Goal: Task Accomplishment & Management: Use online tool/utility

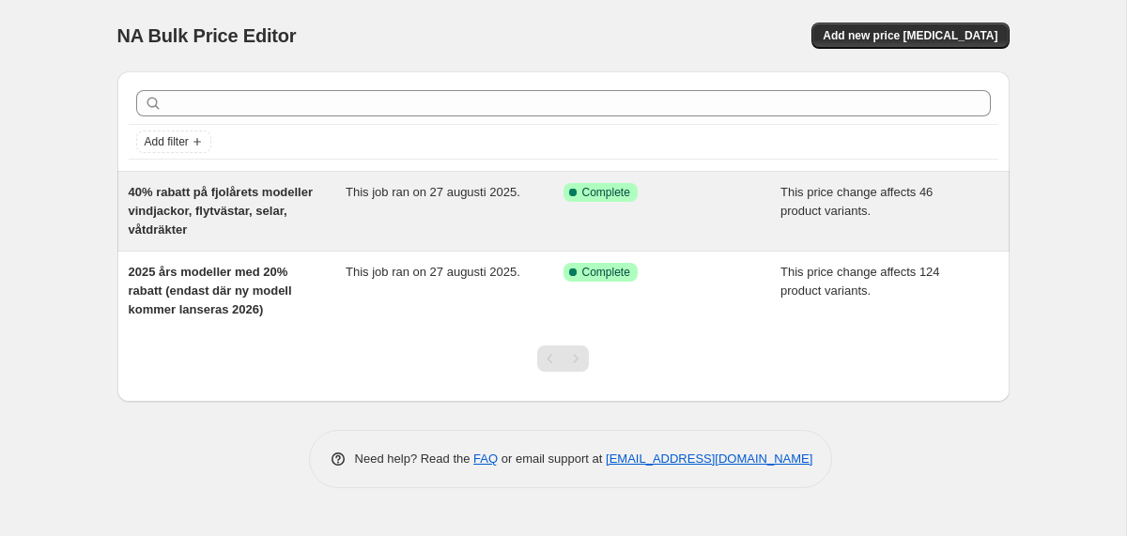
click at [474, 209] on div "This job ran on 27 augusti 2025." at bounding box center [455, 211] width 218 height 56
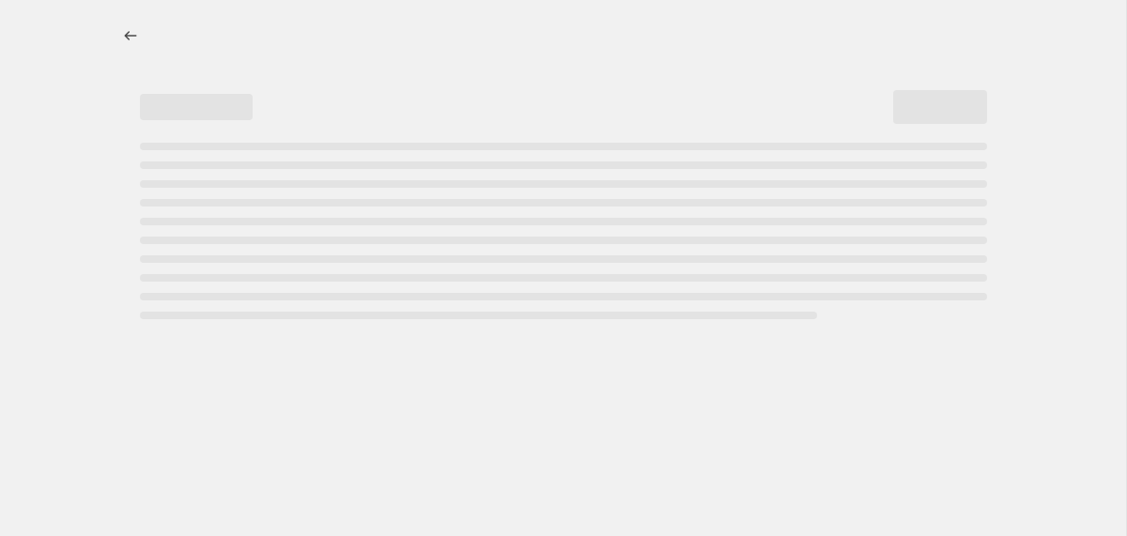
select select "pcap"
select select "no_change"
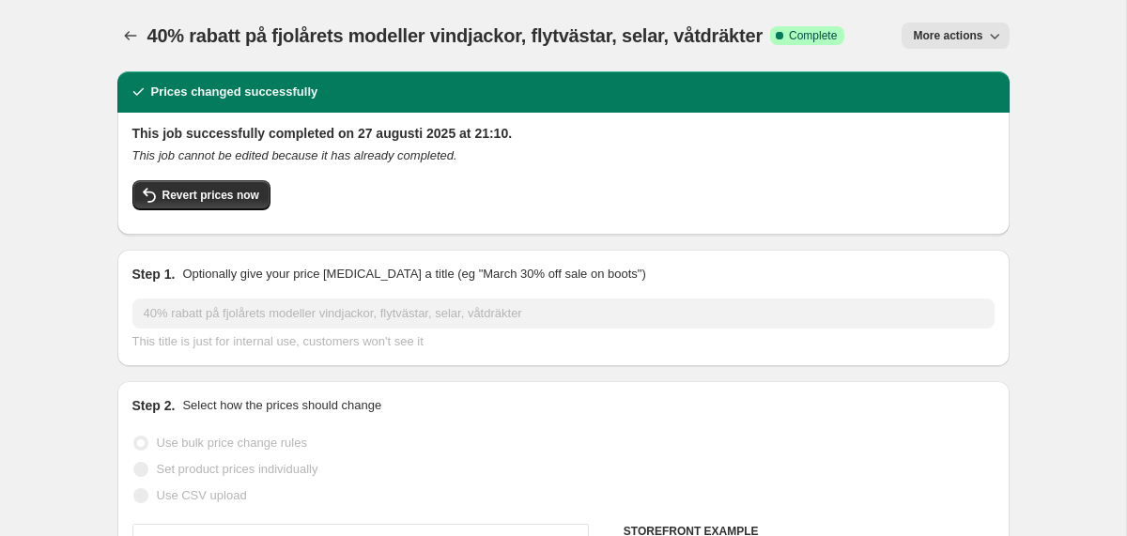
click at [983, 41] on span "More actions" at bounding box center [948, 35] width 70 height 15
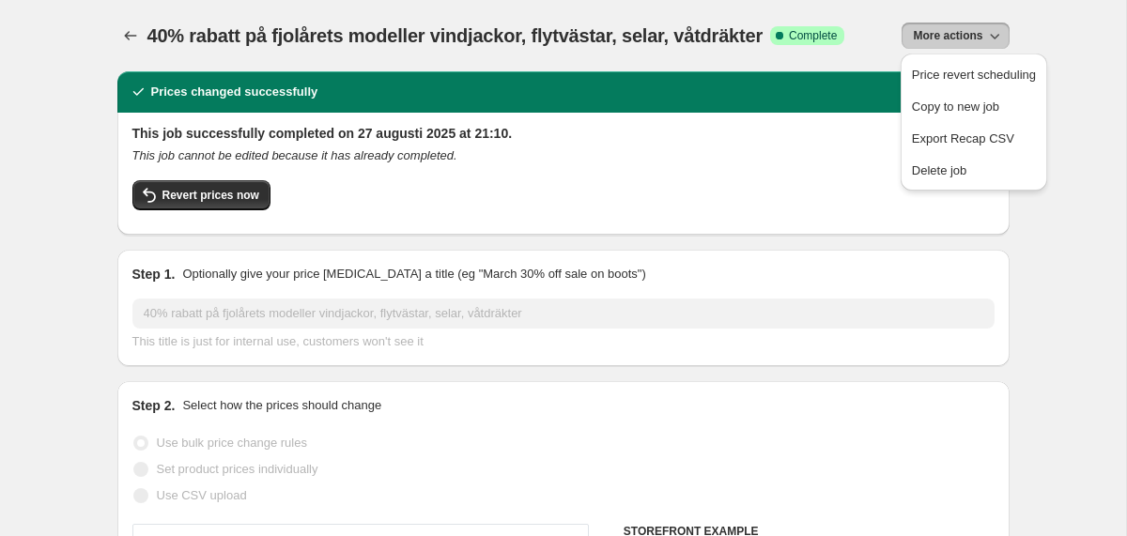
click at [788, 180] on div "Revert prices now" at bounding box center [563, 199] width 862 height 39
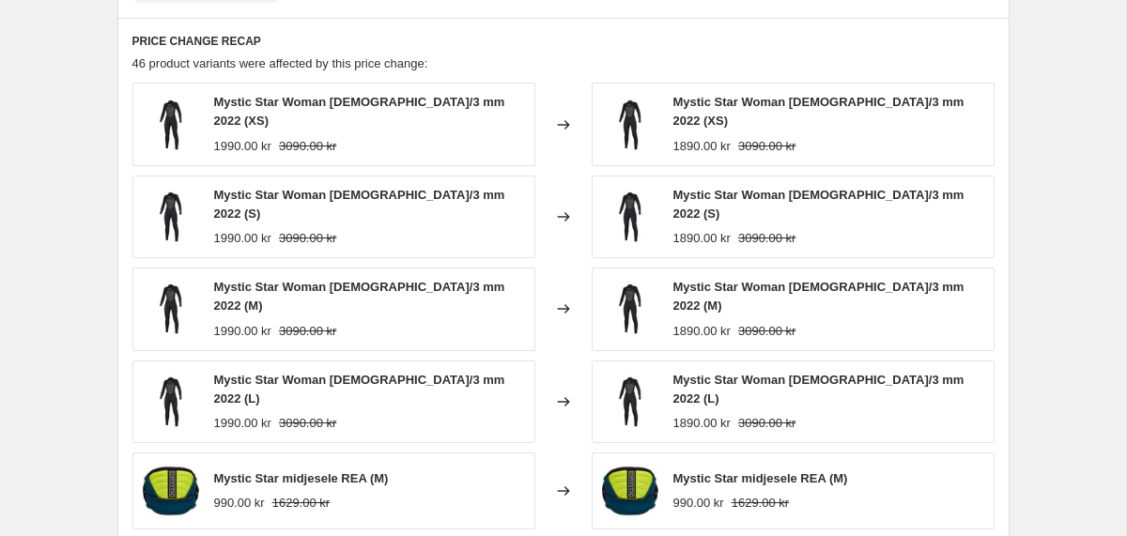
scroll to position [1419, 0]
